Goal: Check status

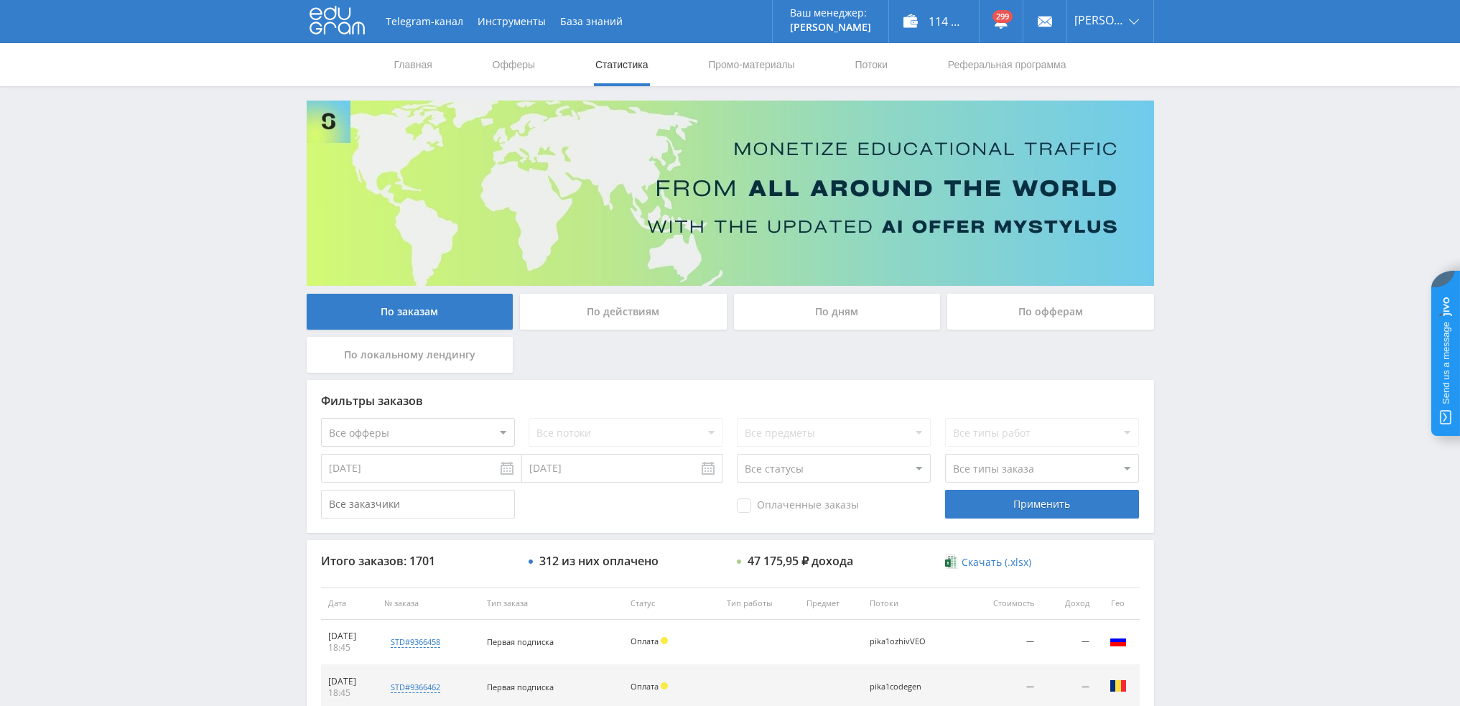
scroll to position [2121, 0]
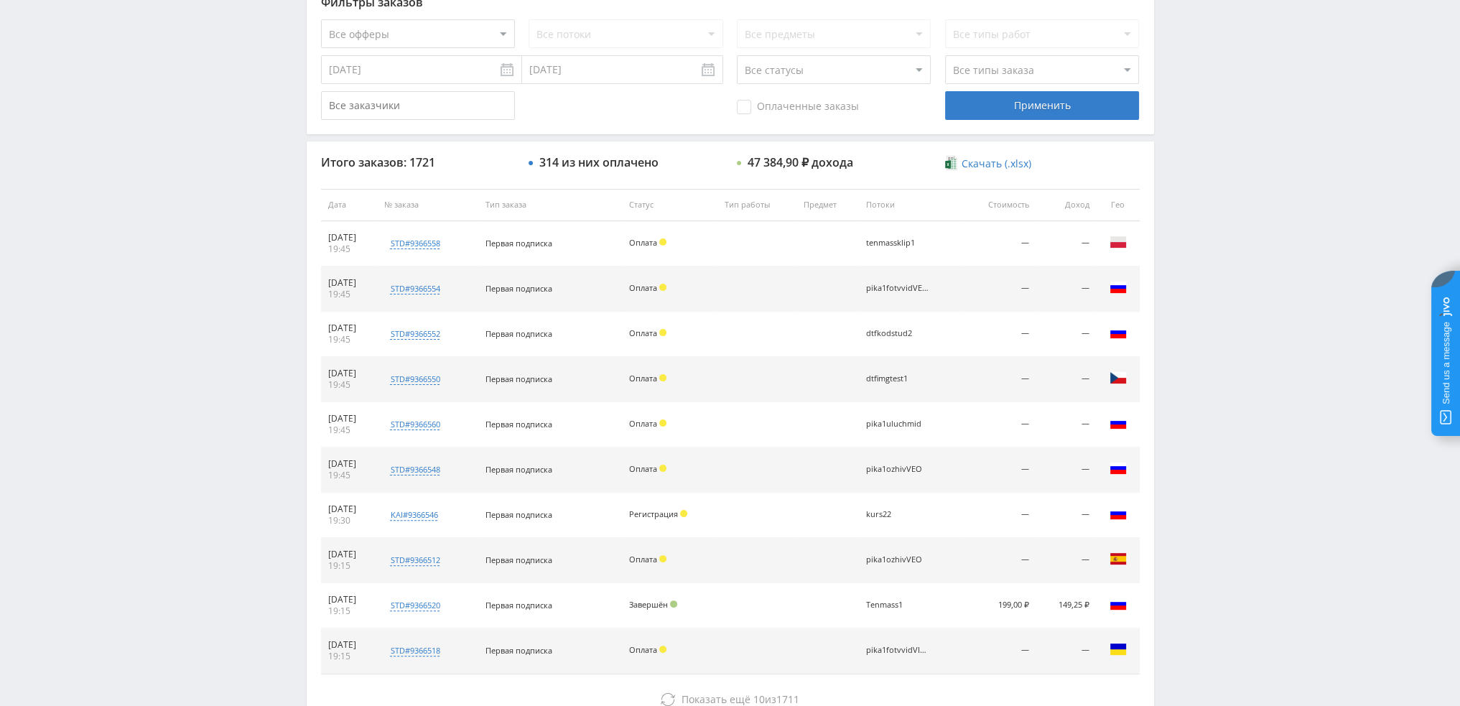
scroll to position [497, 0]
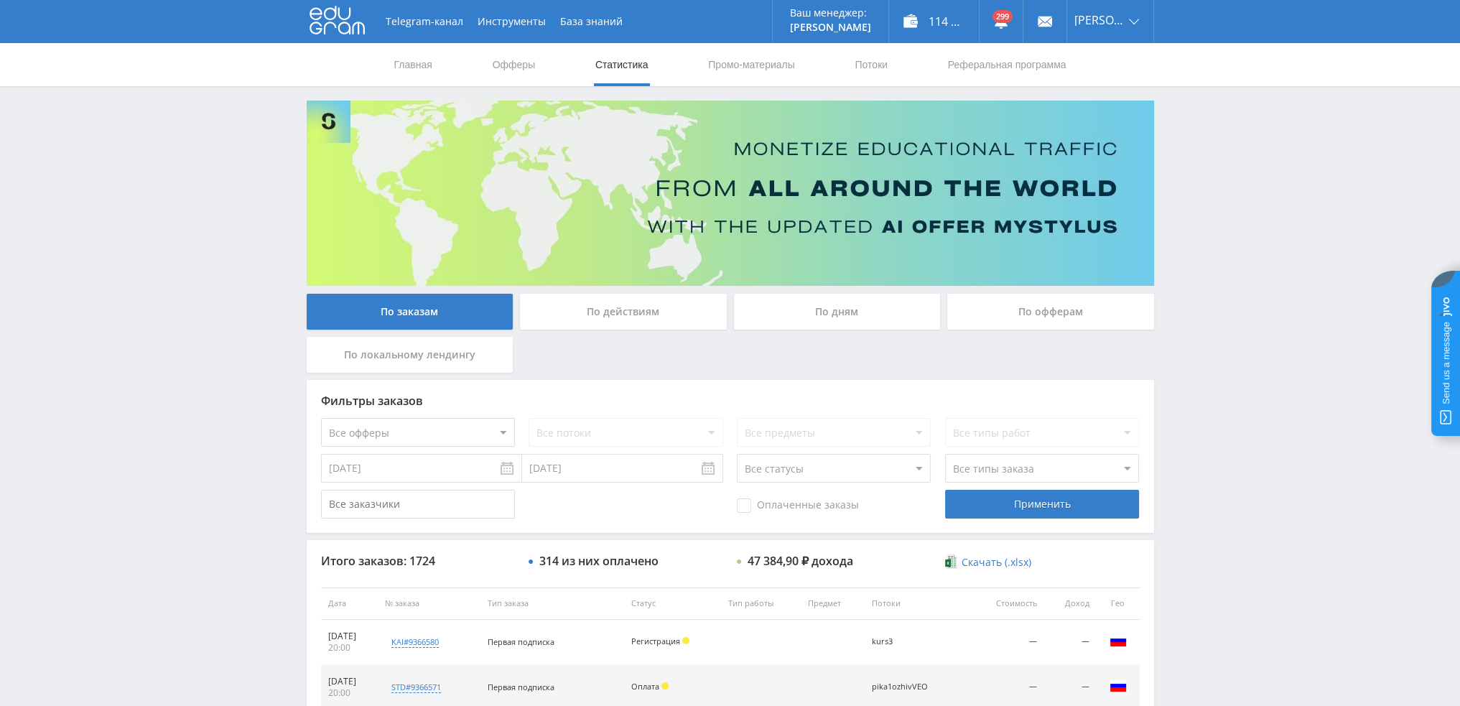
click at [860, 306] on div "По дням" at bounding box center [837, 312] width 207 height 36
click at [0, 0] on input "По дням" at bounding box center [0, 0] width 0 height 0
